Goal: Find specific page/section: Find specific page/section

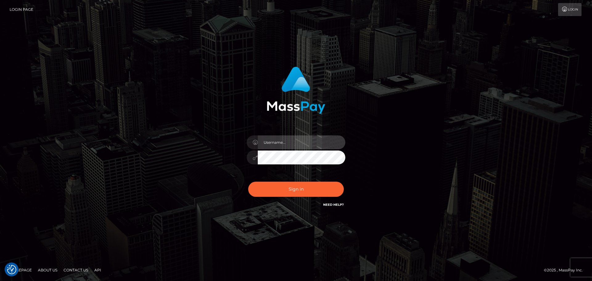
click at [290, 143] on input "text" at bounding box center [302, 142] width 88 height 14
type input "dan.onemp"
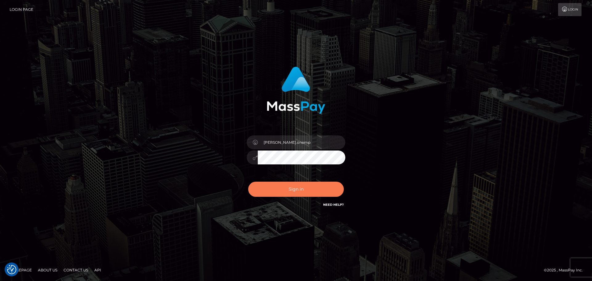
click at [294, 188] on button "Sign in" at bounding box center [296, 189] width 96 height 15
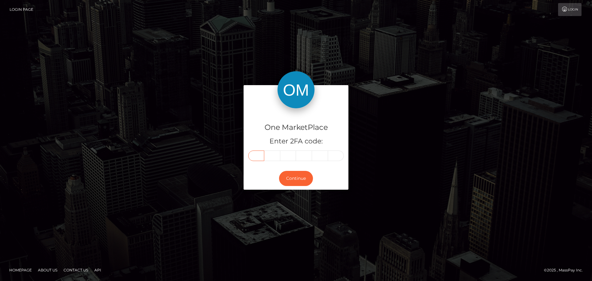
click at [254, 155] on input "text" at bounding box center [256, 156] width 16 height 10
click at [258, 150] on div "One MarketPlace Enter 2FA code:" at bounding box center [296, 137] width 105 height 59
click at [260, 154] on input "text" at bounding box center [256, 156] width 16 height 10
type input "6"
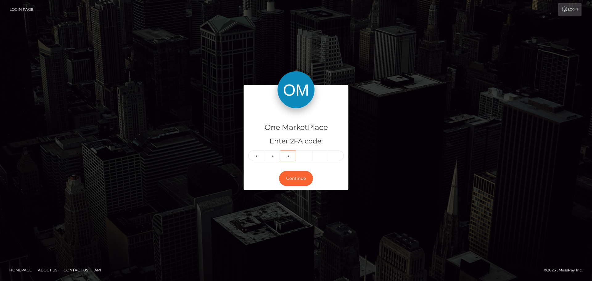
type input "4"
type input "0"
type input "6"
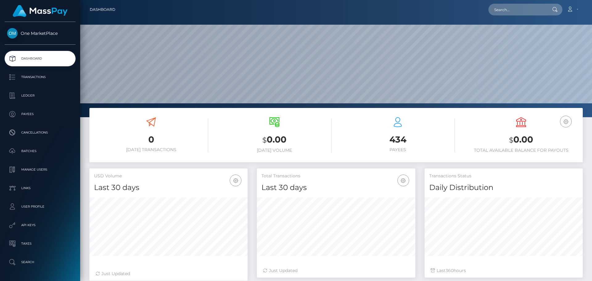
scroll to position [110, 159]
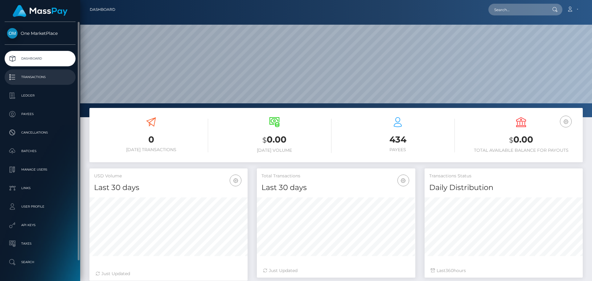
click at [36, 74] on p "Transactions" at bounding box center [40, 77] width 66 height 9
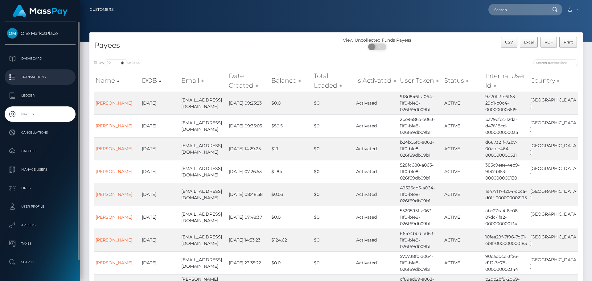
click at [39, 78] on p "Transactions" at bounding box center [40, 77] width 66 height 9
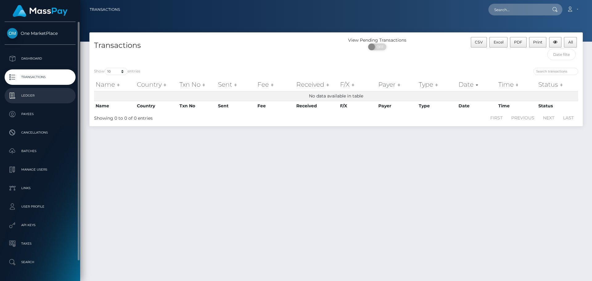
click at [27, 96] on p "Ledger" at bounding box center [40, 95] width 66 height 9
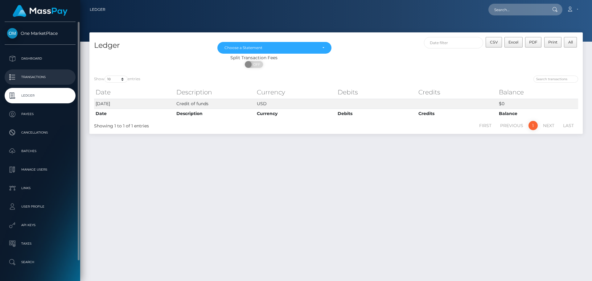
click at [39, 74] on p "Transactions" at bounding box center [40, 77] width 66 height 9
